Goal: Obtain resource: Obtain resource

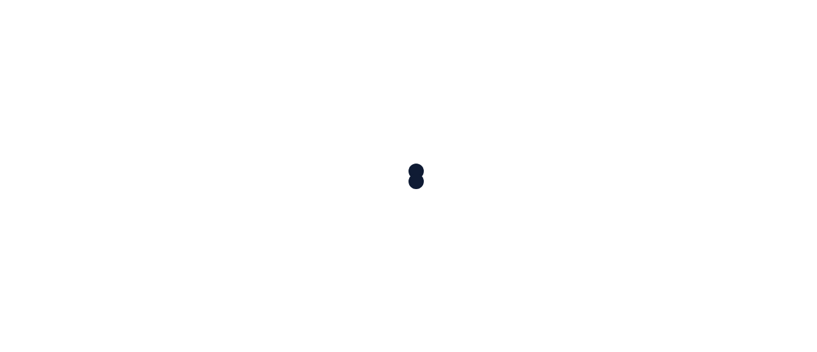
click at [584, 95] on div at bounding box center [408, 176] width 817 height 352
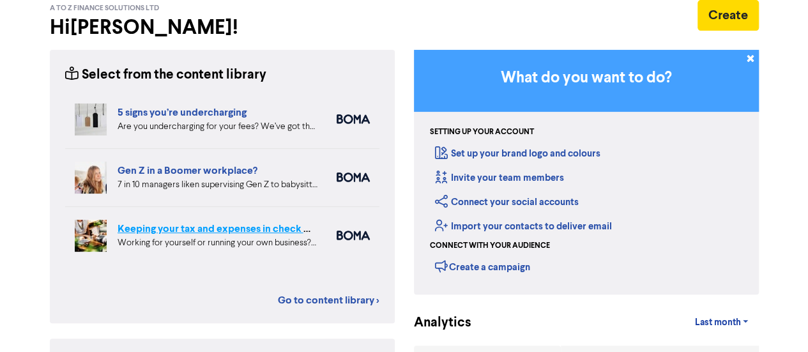
scroll to position [66, 0]
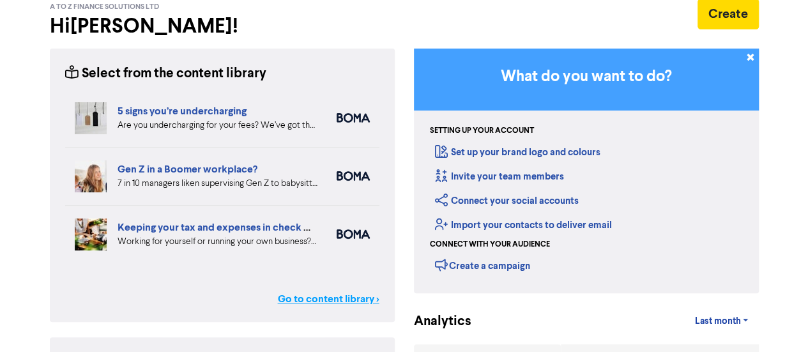
click at [319, 291] on link "Go to content library >" at bounding box center [329, 298] width 102 height 15
